Goal: Browse casually: Explore the website without a specific task or goal

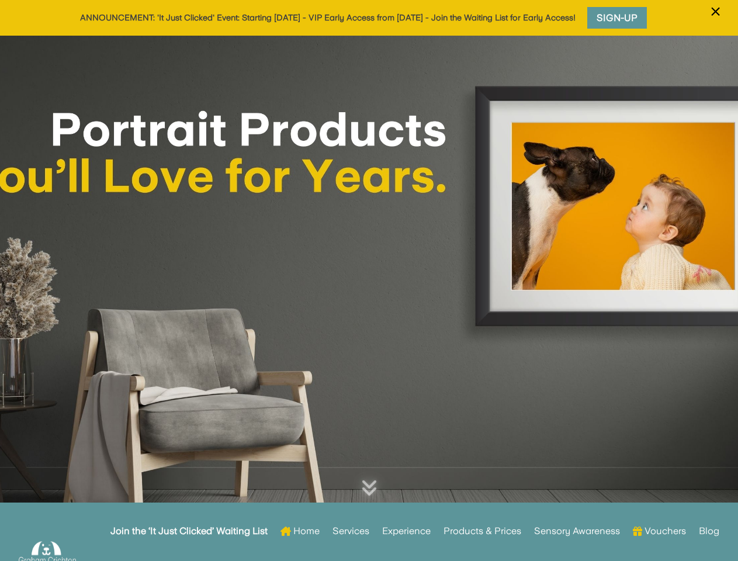
click at [369, 280] on div at bounding box center [369, 288] width 738 height 505
click at [715, 19] on span "×" at bounding box center [715, 12] width 11 height 22
click at [369, 298] on div at bounding box center [369, 288] width 738 height 505
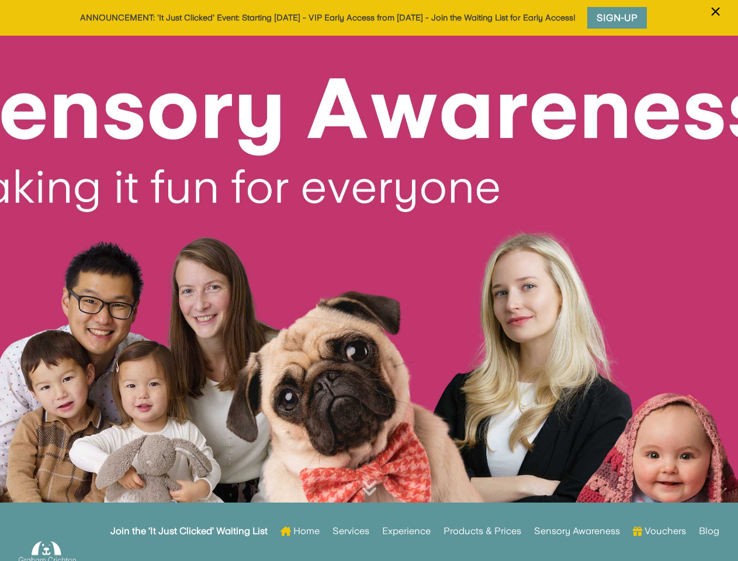
click at [369, 280] on div at bounding box center [369, 288] width 738 height 505
click at [715, 19] on span "×" at bounding box center [715, 12] width 11 height 22
click at [369, 298] on div at bounding box center [369, 288] width 738 height 505
